Goal: Register for event/course

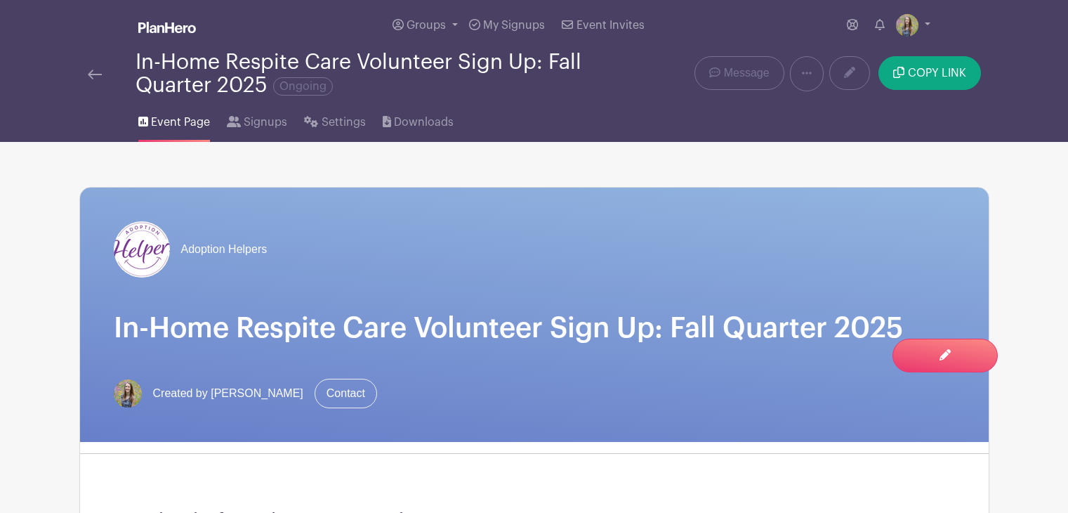
scroll to position [862, 0]
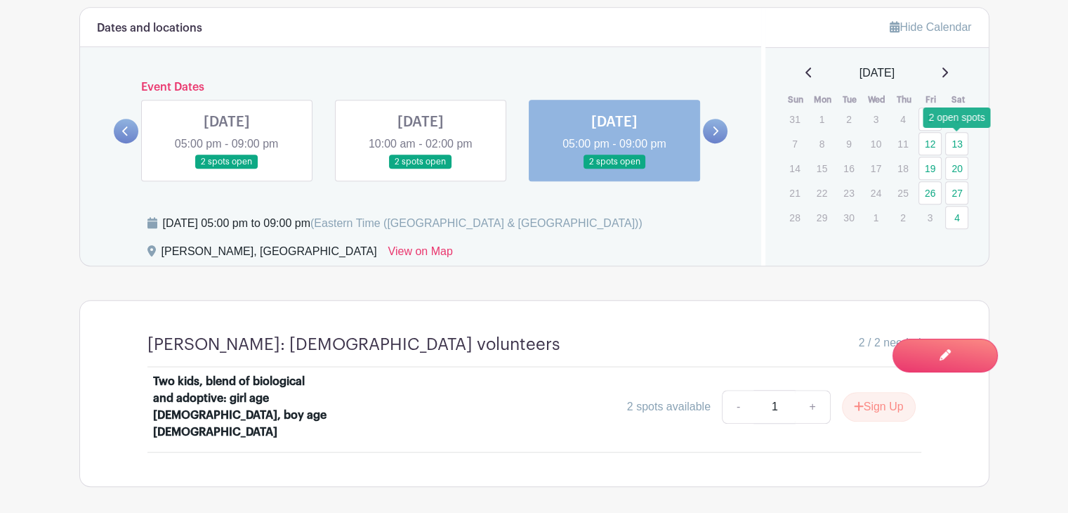
click at [953, 145] on link "13" at bounding box center [956, 143] width 23 height 23
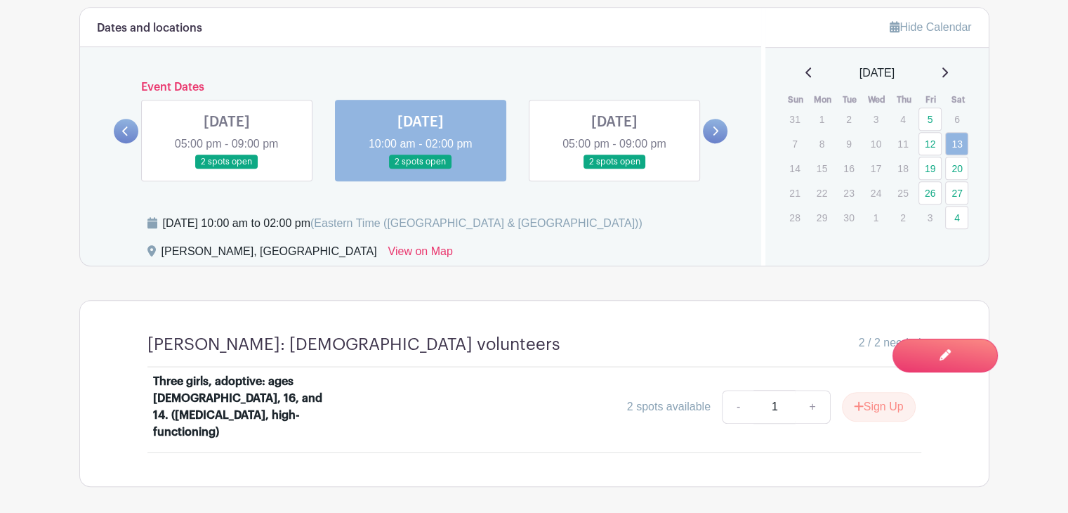
click at [723, 130] on link at bounding box center [715, 131] width 25 height 25
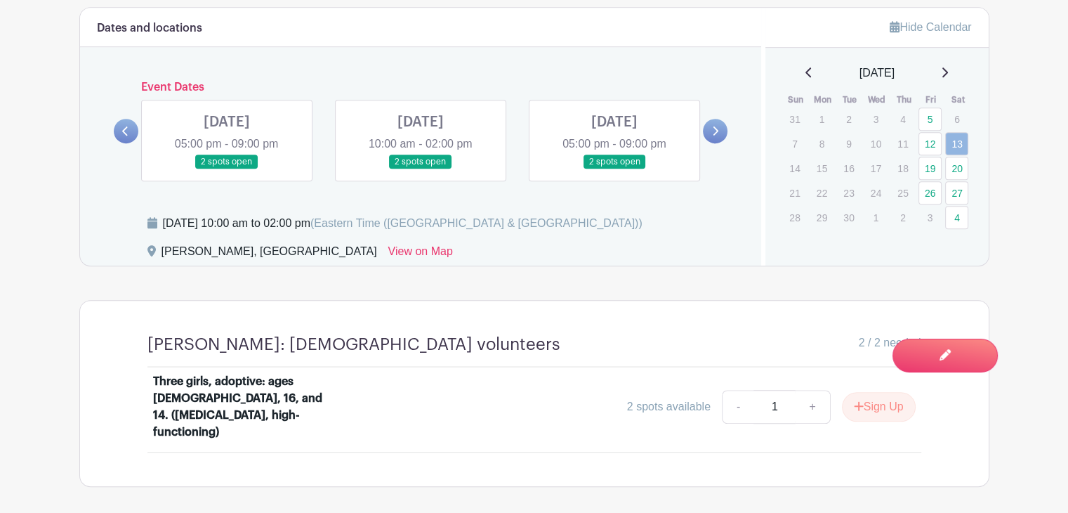
click at [421, 169] on link at bounding box center [421, 169] width 0 height 0
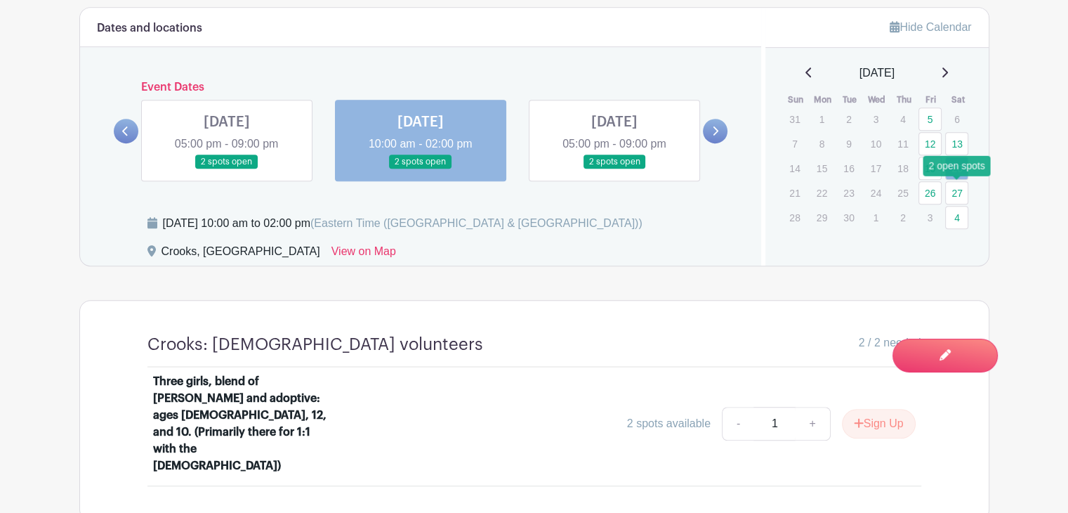
click at [965, 184] on link "27" at bounding box center [956, 192] width 23 height 23
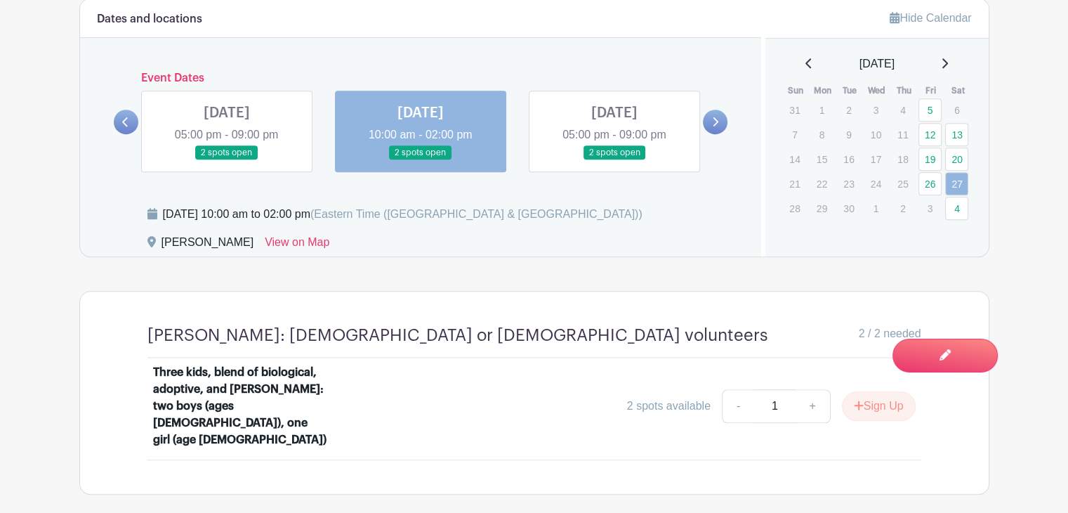
scroll to position [871, 0]
